Goal: Task Accomplishment & Management: Use online tool/utility

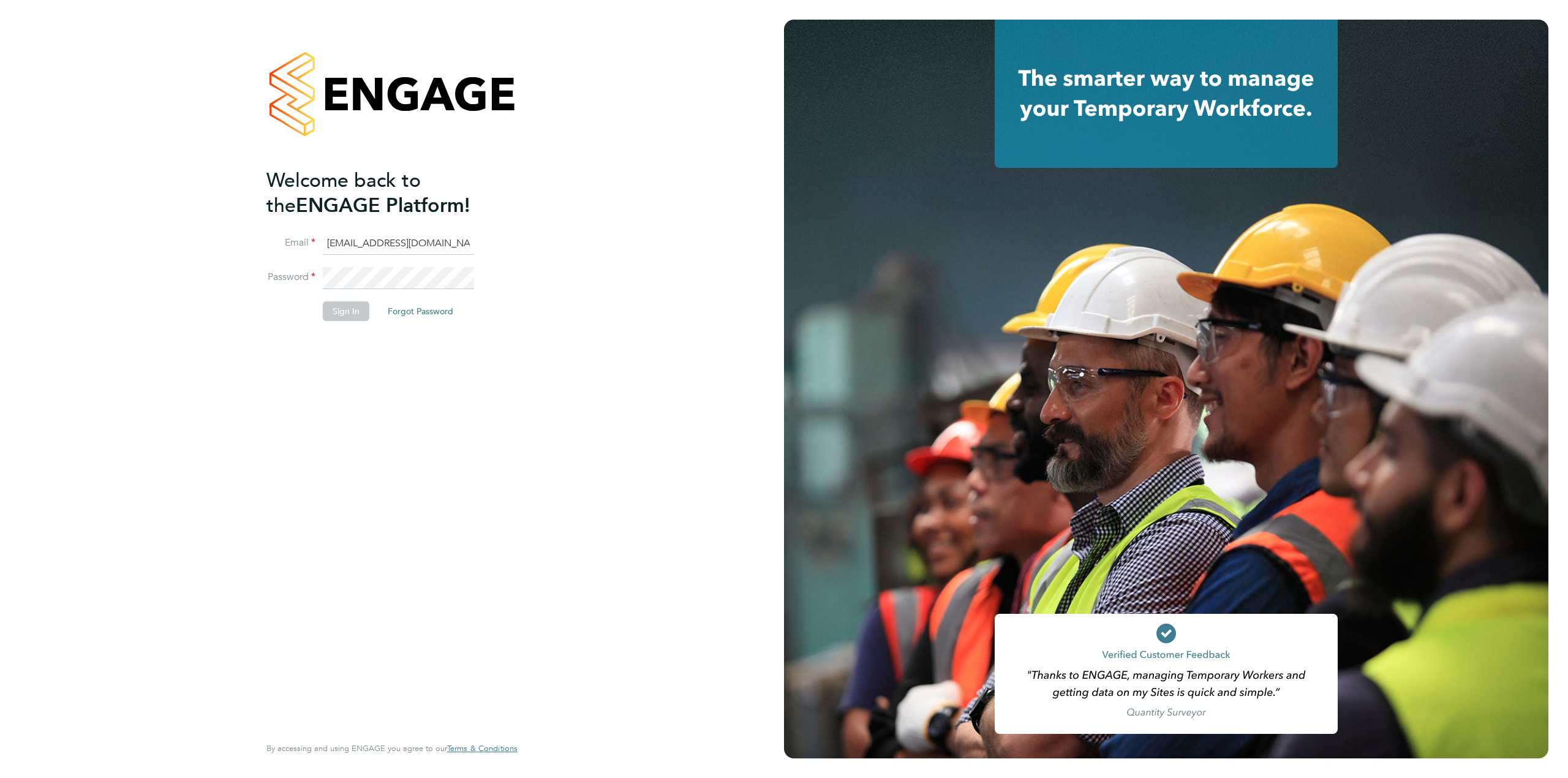
click at [349, 246] on input "cscportals@randstadcpe.com" at bounding box center [399, 243] width 151 height 22
type input "emma.wells@randstad.co.uk"
click at [348, 302] on button "Sign In" at bounding box center [346, 311] width 47 height 20
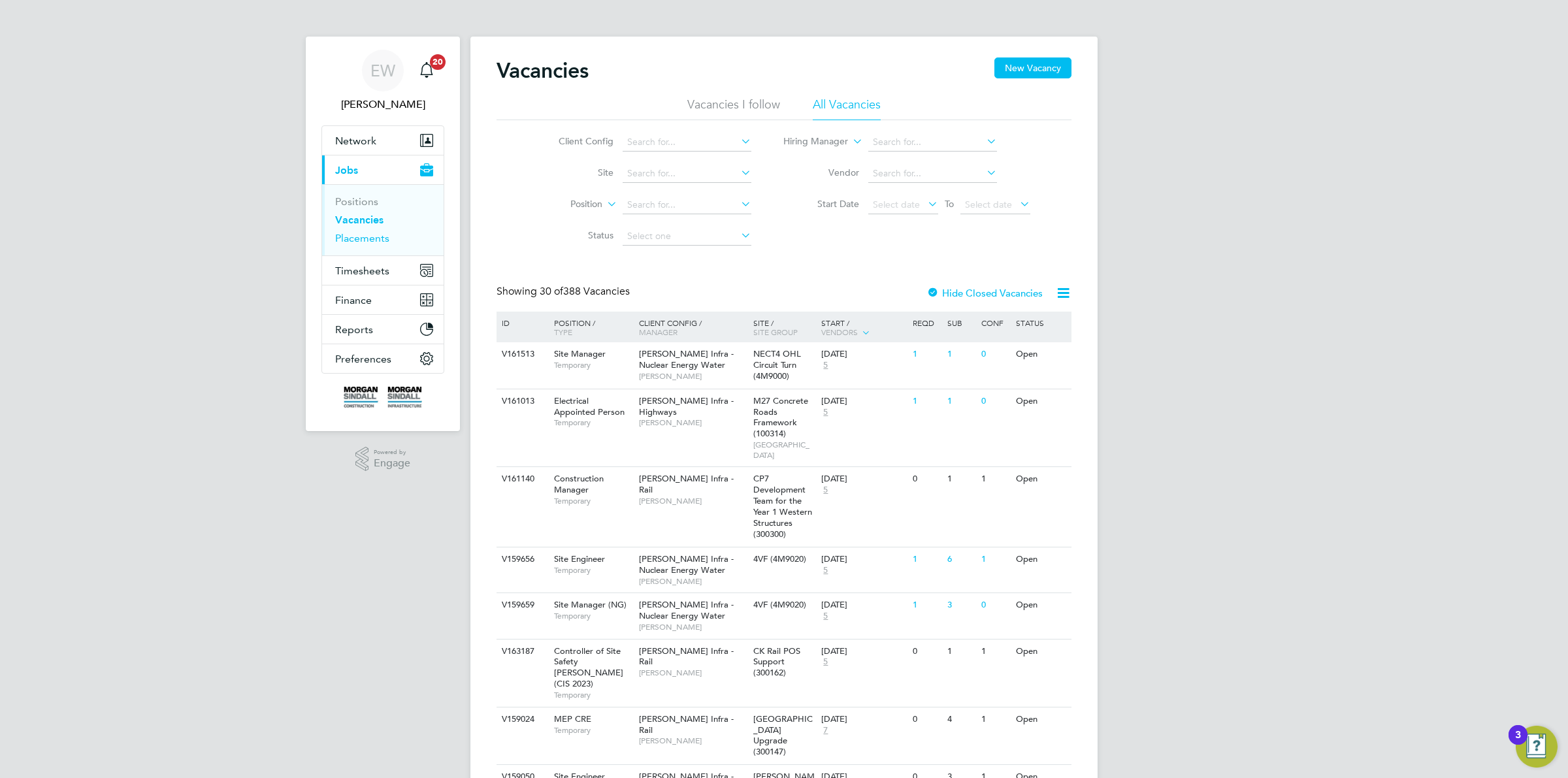
click at [386, 243] on link "Placements" at bounding box center [363, 238] width 54 height 12
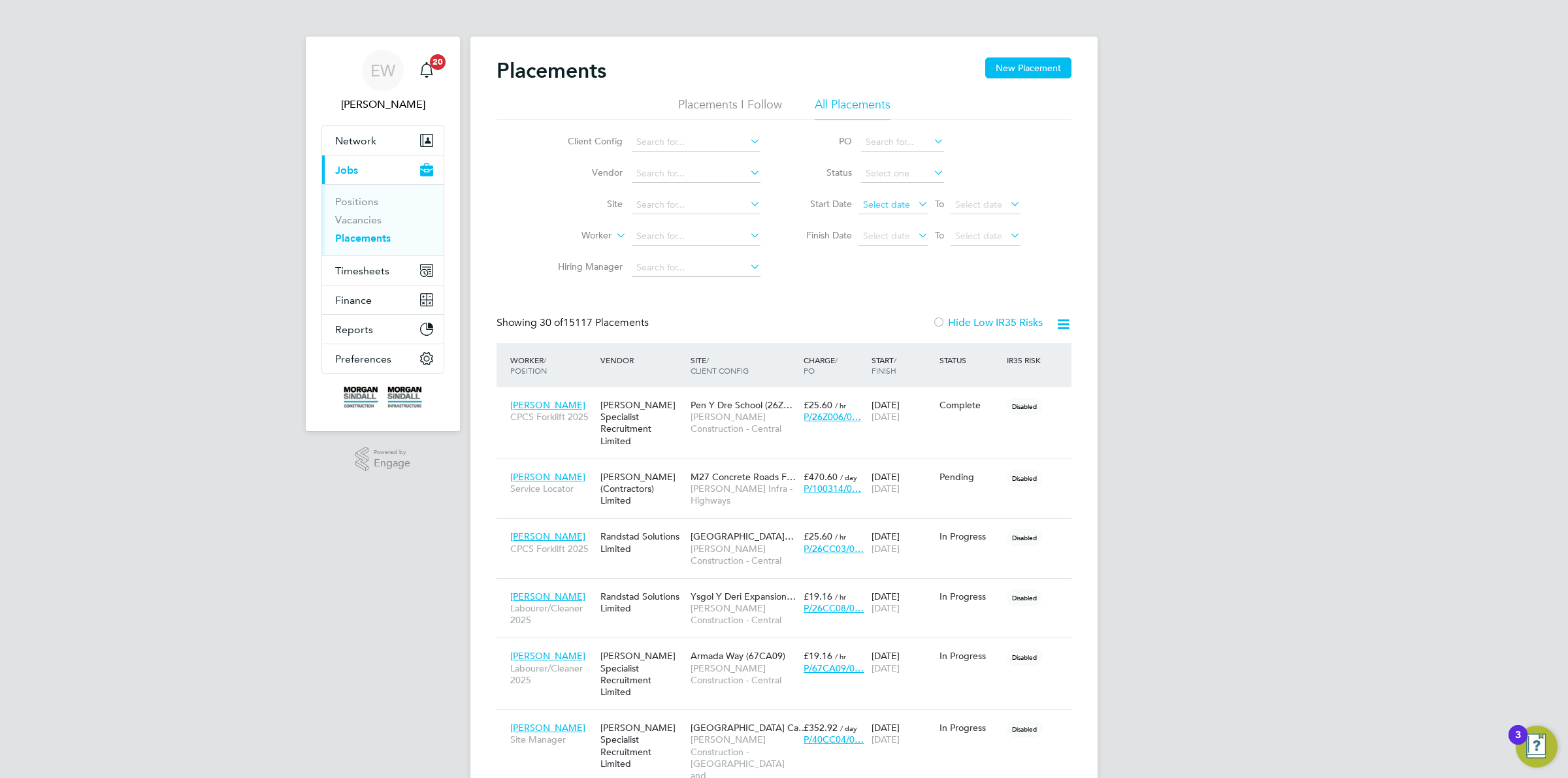
click at [884, 207] on span "Select date" at bounding box center [887, 204] width 47 height 12
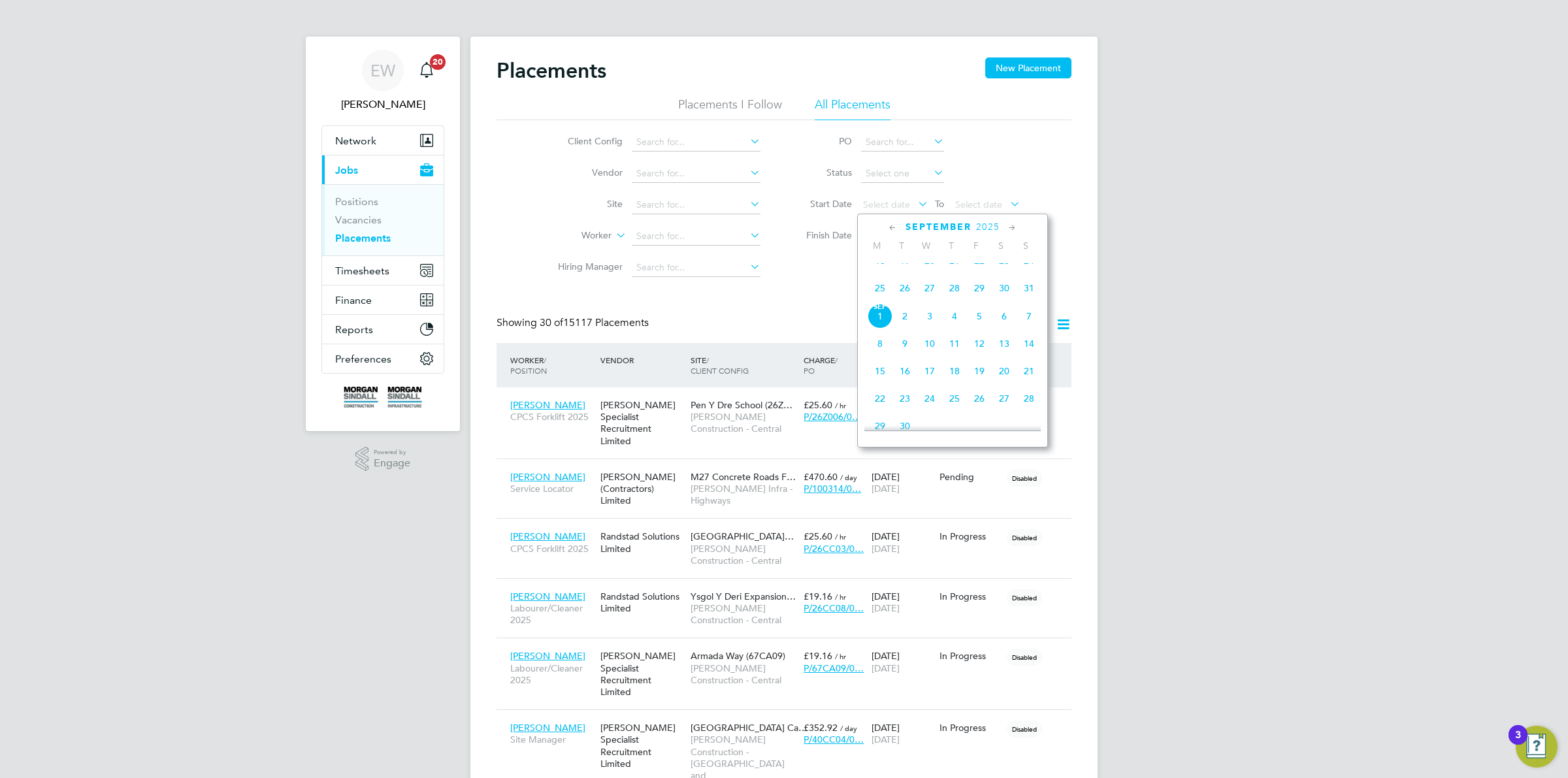
click at [885, 222] on div "[DATE]" at bounding box center [953, 227] width 176 height 12
click at [890, 223] on icon at bounding box center [893, 228] width 12 height 14
click at [983, 276] on span "[DATE]" at bounding box center [979, 265] width 25 height 25
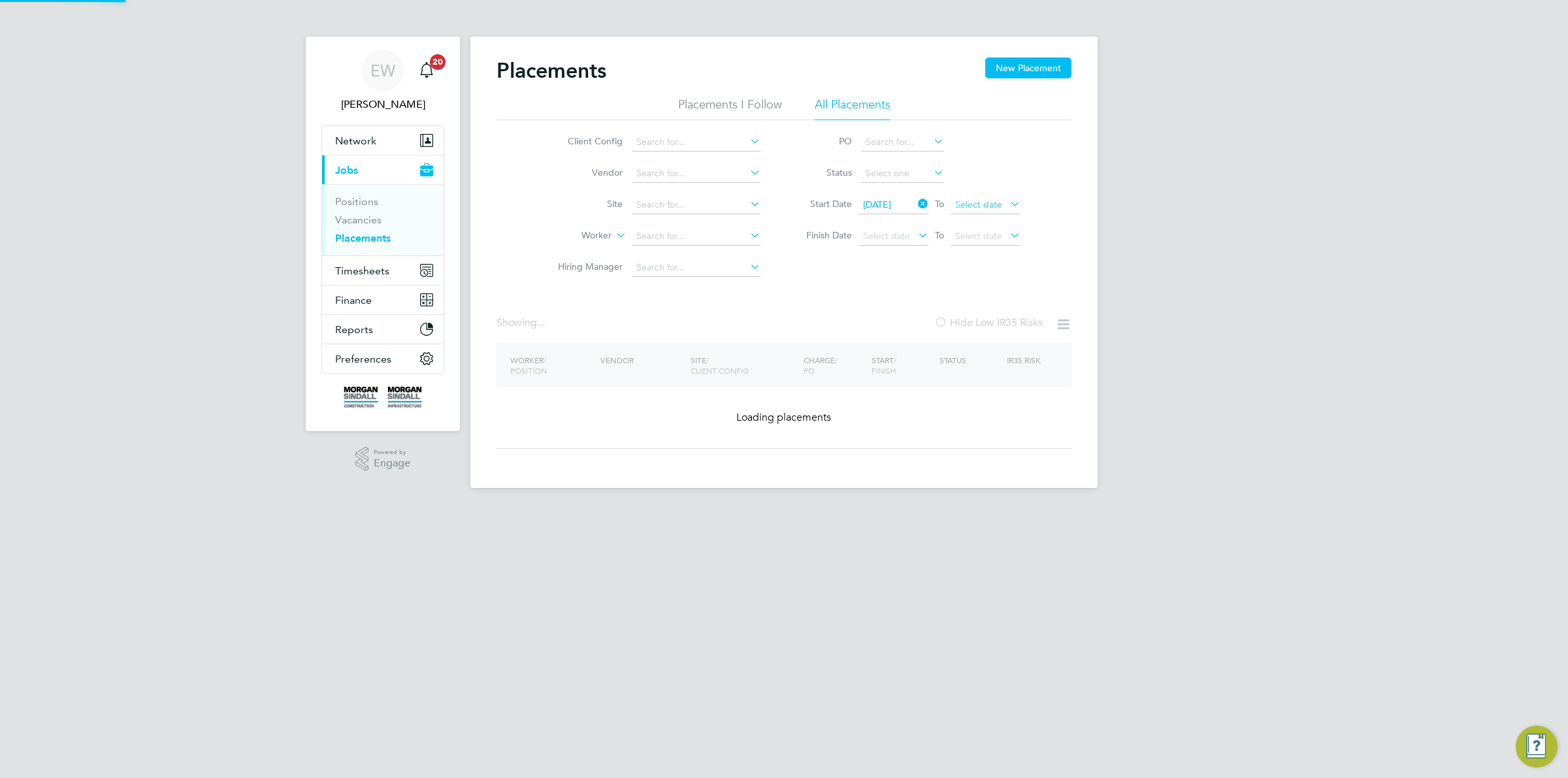
click at [984, 204] on span "Select date" at bounding box center [978, 204] width 47 height 12
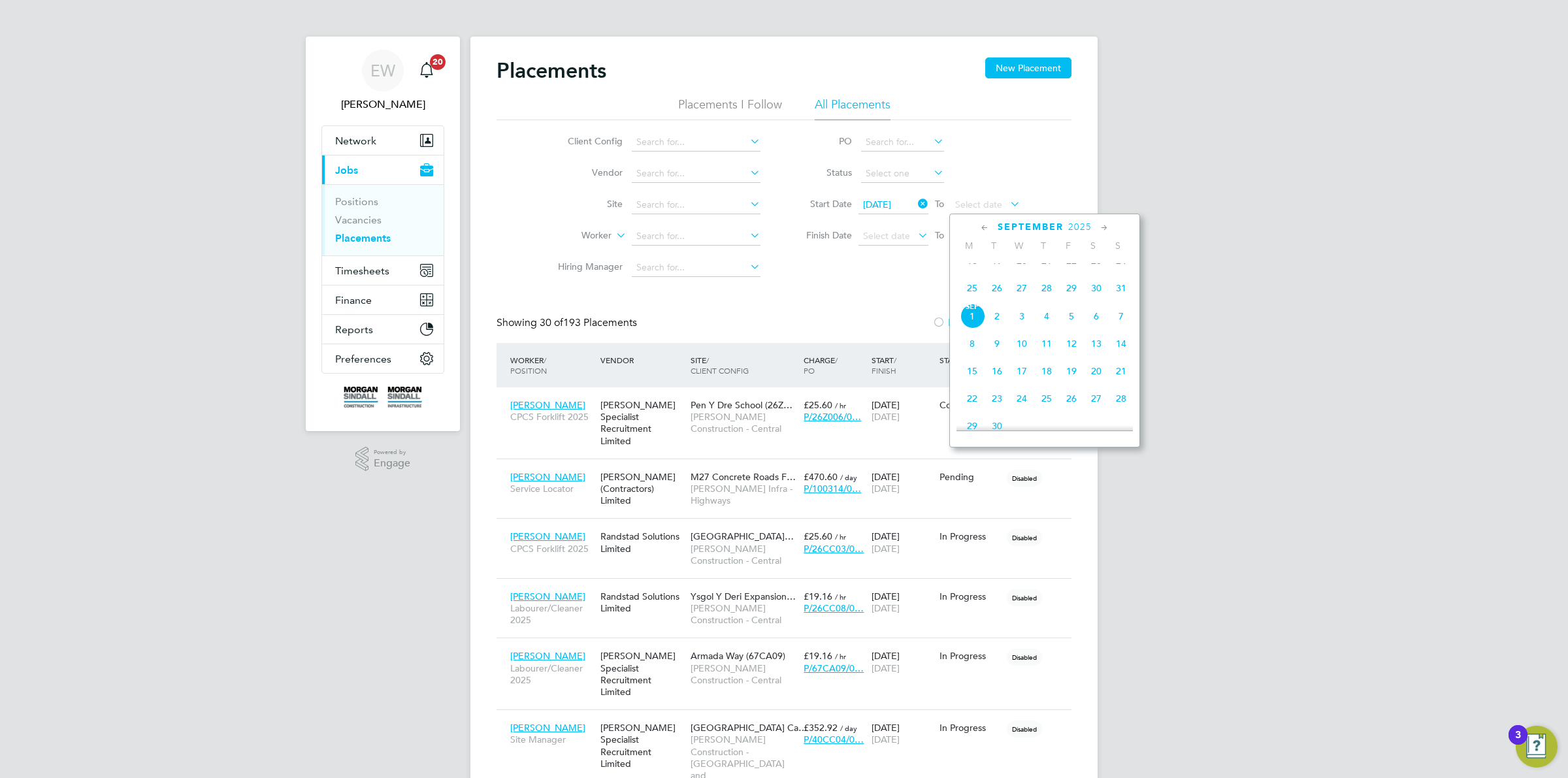
click at [991, 228] on icon at bounding box center [985, 228] width 12 height 14
click at [1114, 387] on span "31" at bounding box center [1121, 375] width 25 height 25
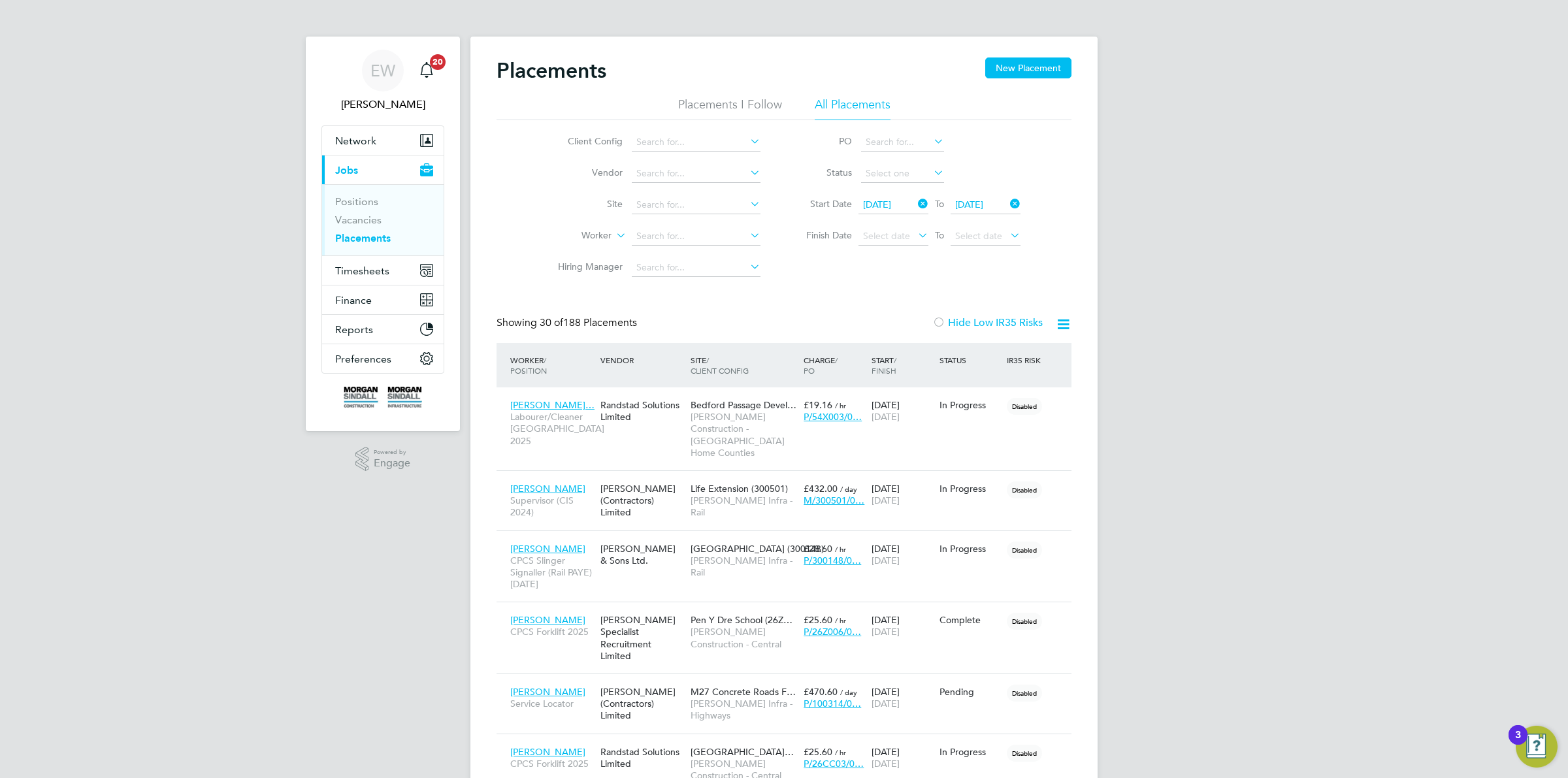
click at [1064, 324] on icon at bounding box center [1064, 325] width 17 height 17
click at [971, 355] on li "Download Placements Report" at bounding box center [999, 355] width 139 height 18
